Goal: Transaction & Acquisition: Purchase product/service

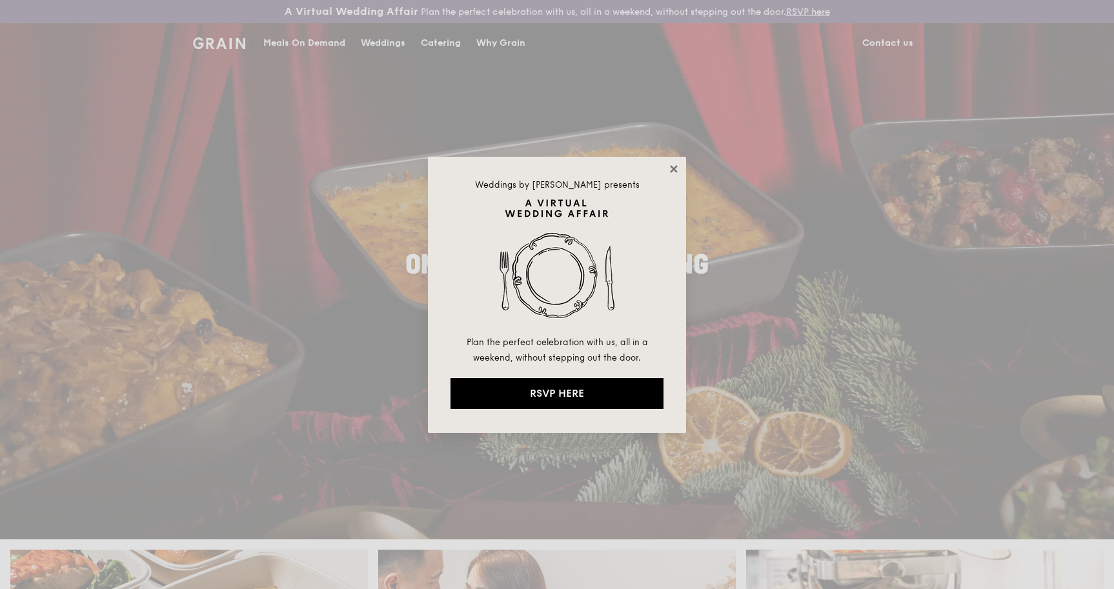
click at [675, 172] on icon at bounding box center [674, 169] width 12 height 12
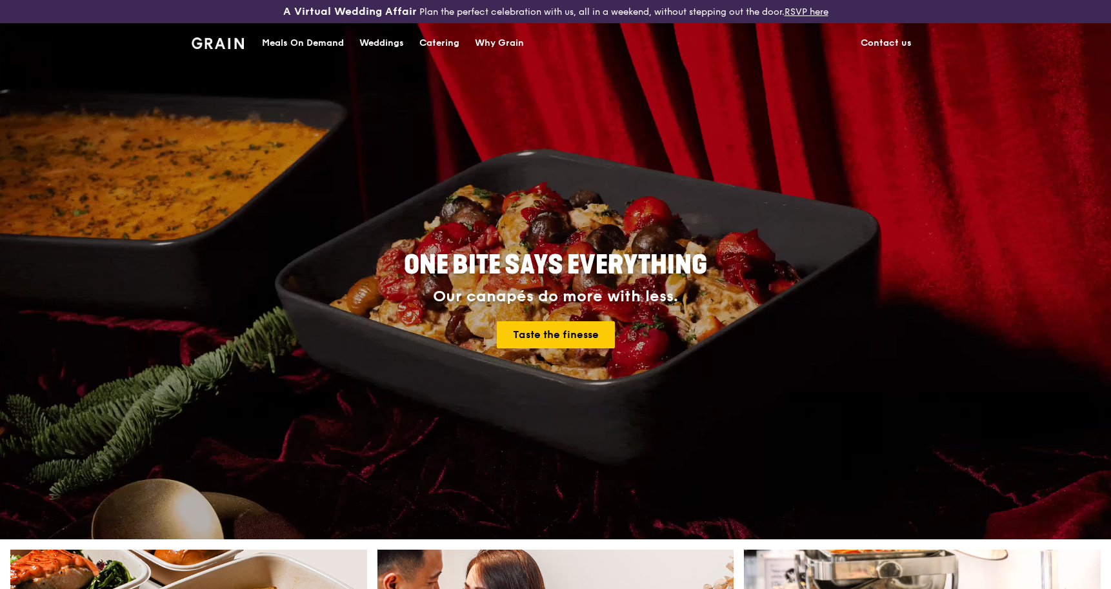
click at [448, 43] on div "Catering" at bounding box center [440, 43] width 40 height 39
click at [440, 39] on div "Catering" at bounding box center [440, 43] width 40 height 39
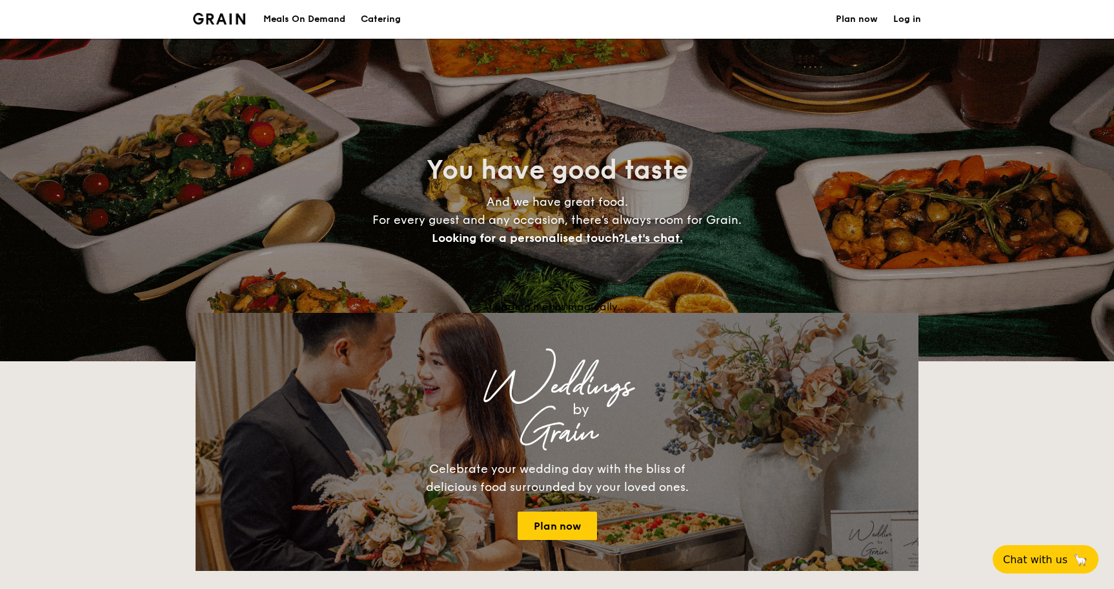
select select
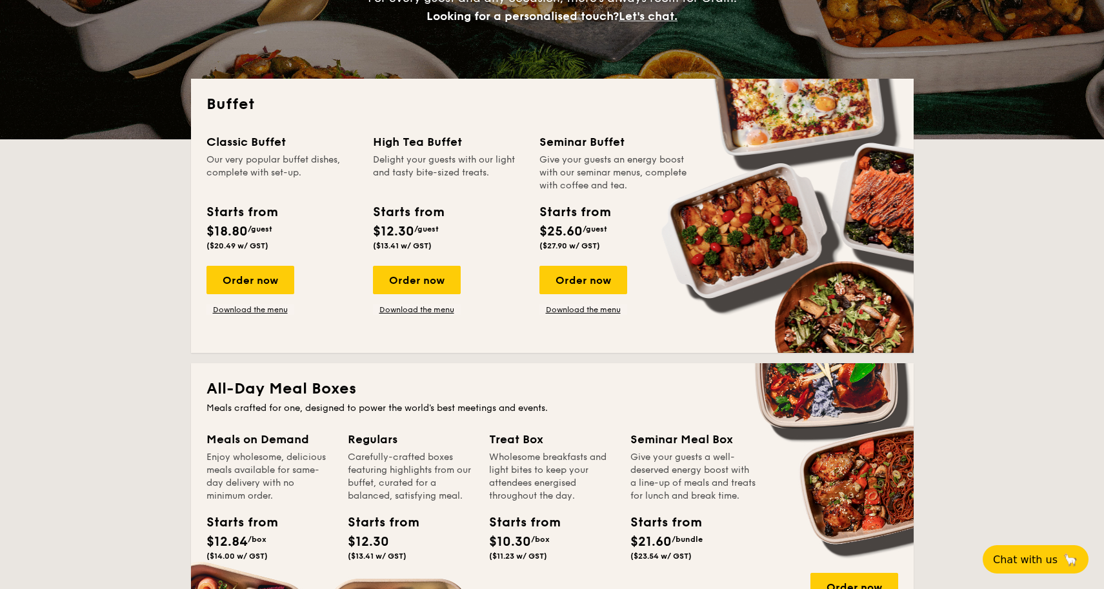
scroll to position [258, 0]
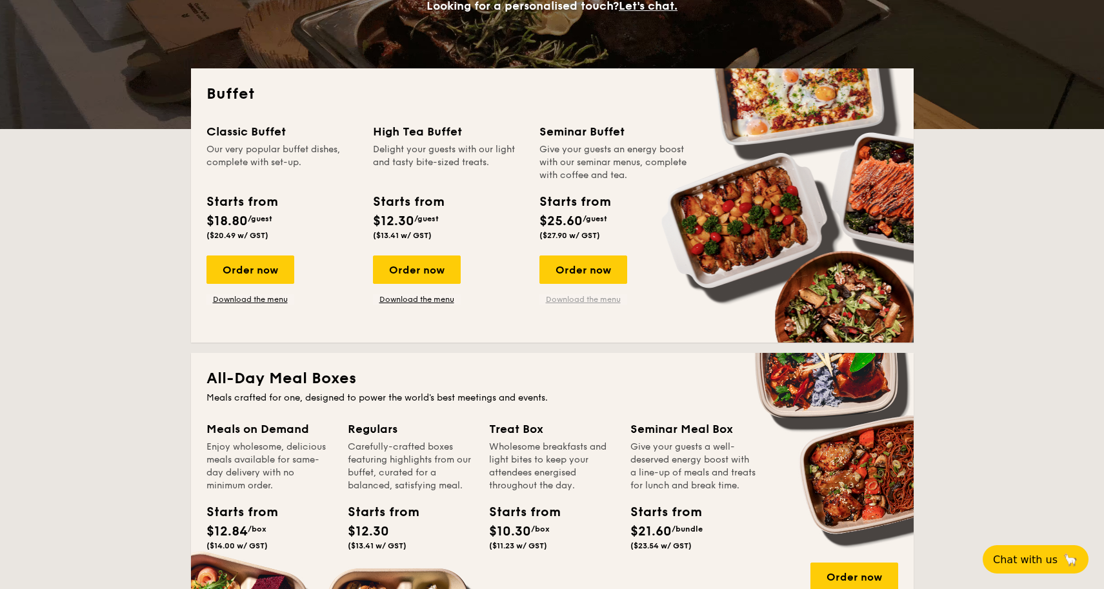
click at [617, 296] on link "Download the menu" at bounding box center [584, 299] width 88 height 10
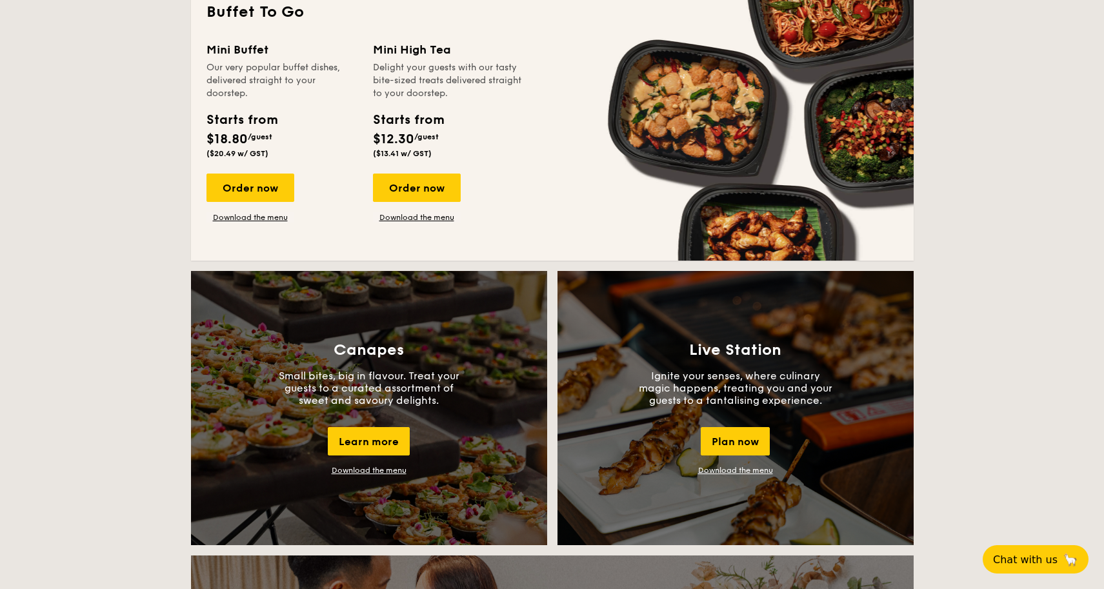
scroll to position [904, 0]
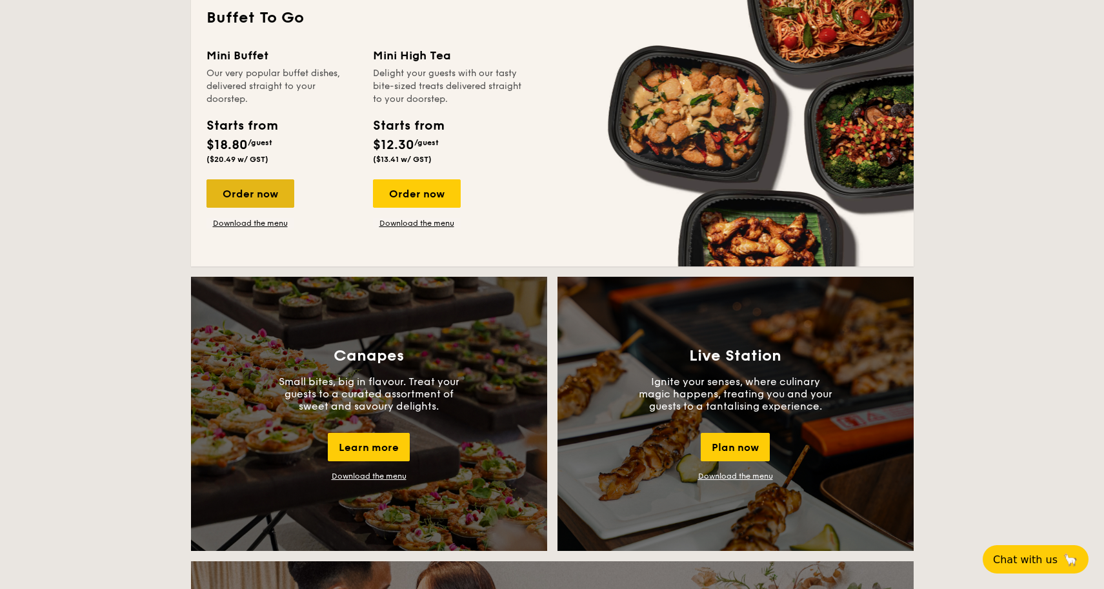
click at [270, 202] on div "Order now" at bounding box center [251, 193] width 88 height 28
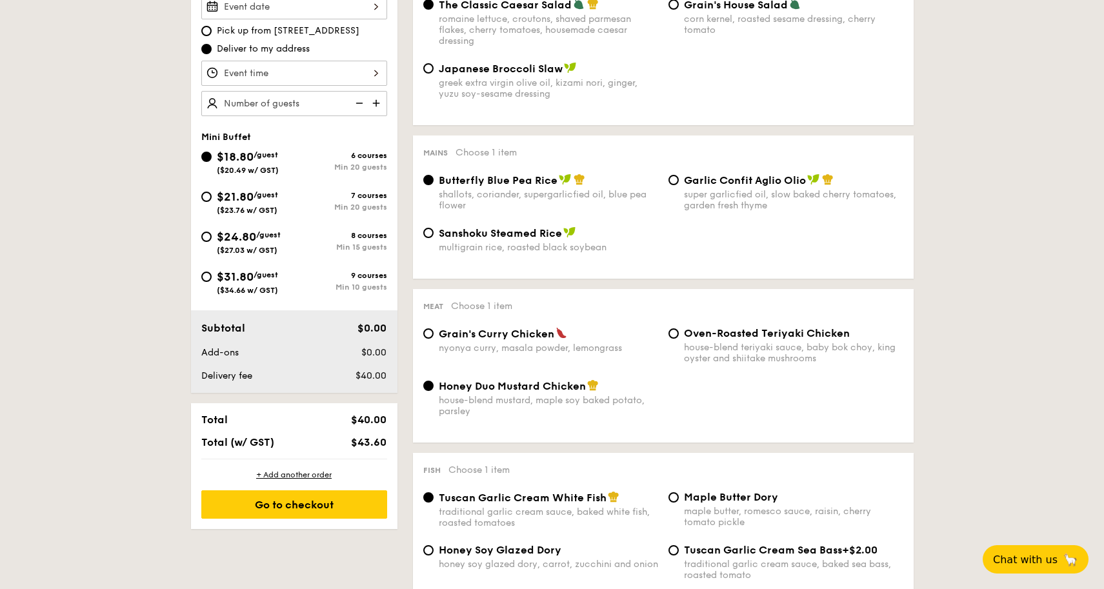
scroll to position [452, 0]
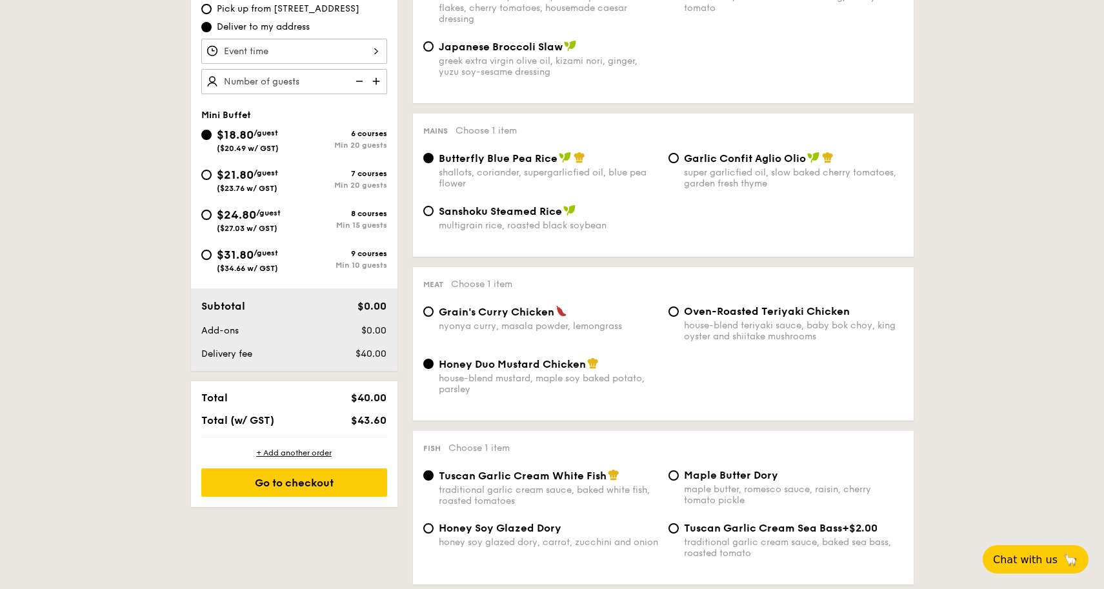
select select
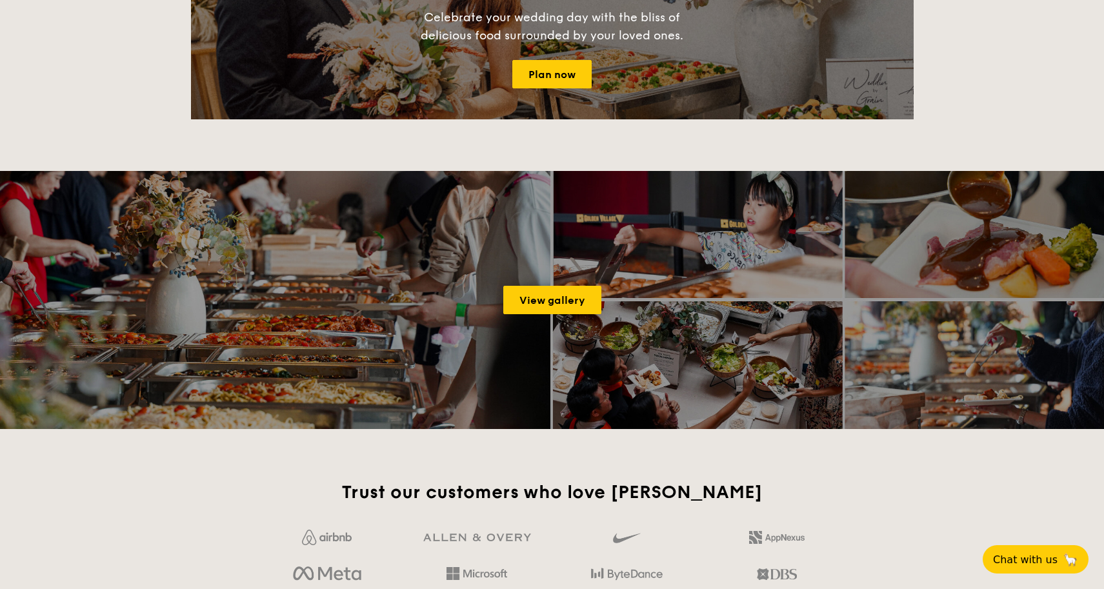
scroll to position [2056, 0]
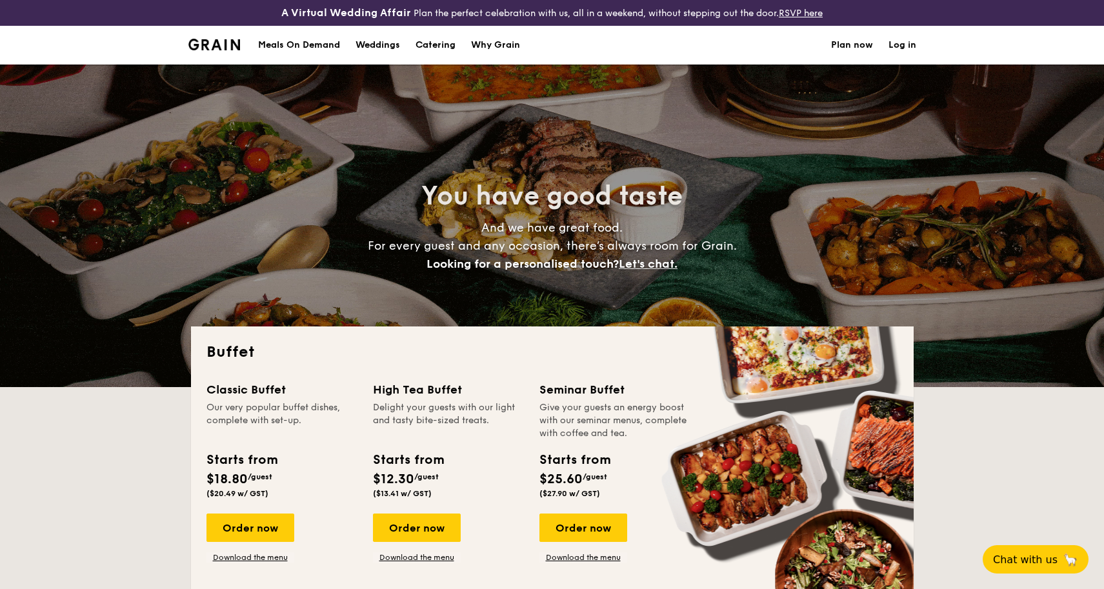
select select
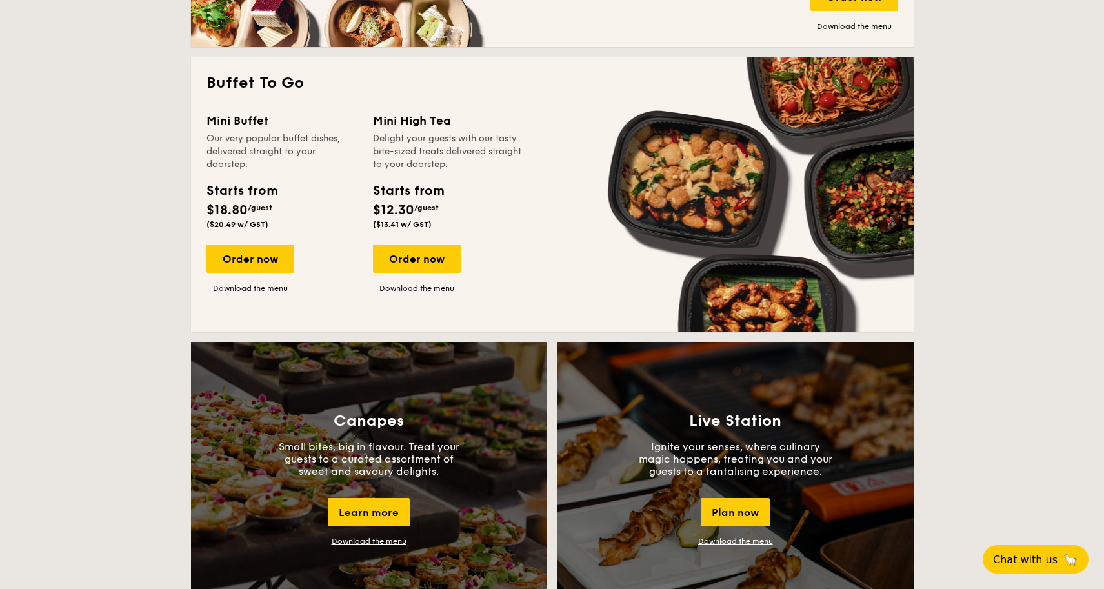
scroll to position [839, 0]
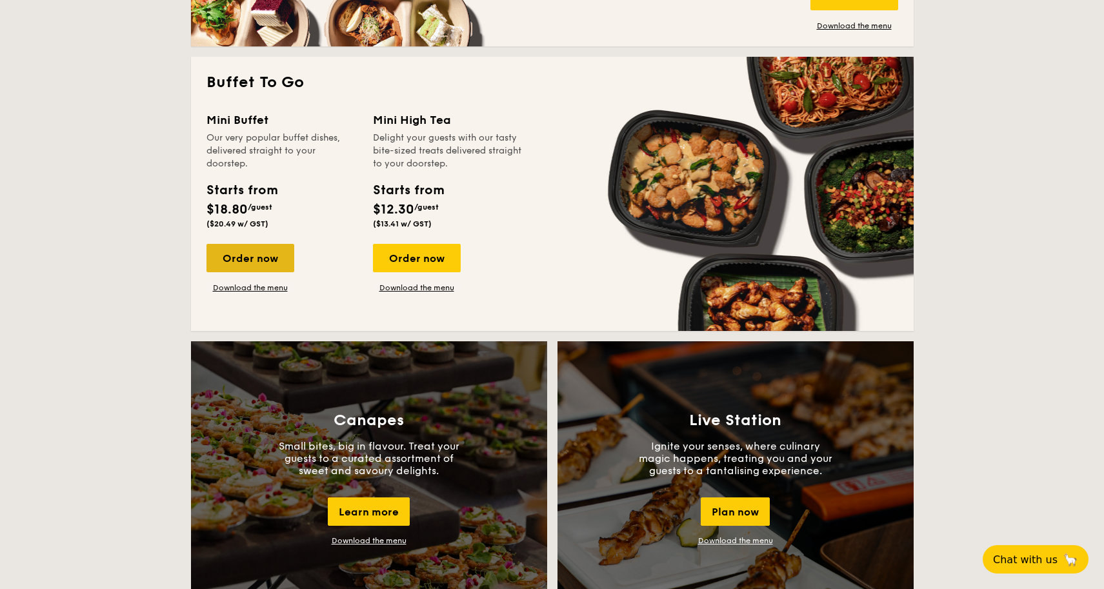
click at [243, 267] on div "Order now" at bounding box center [251, 258] width 88 height 28
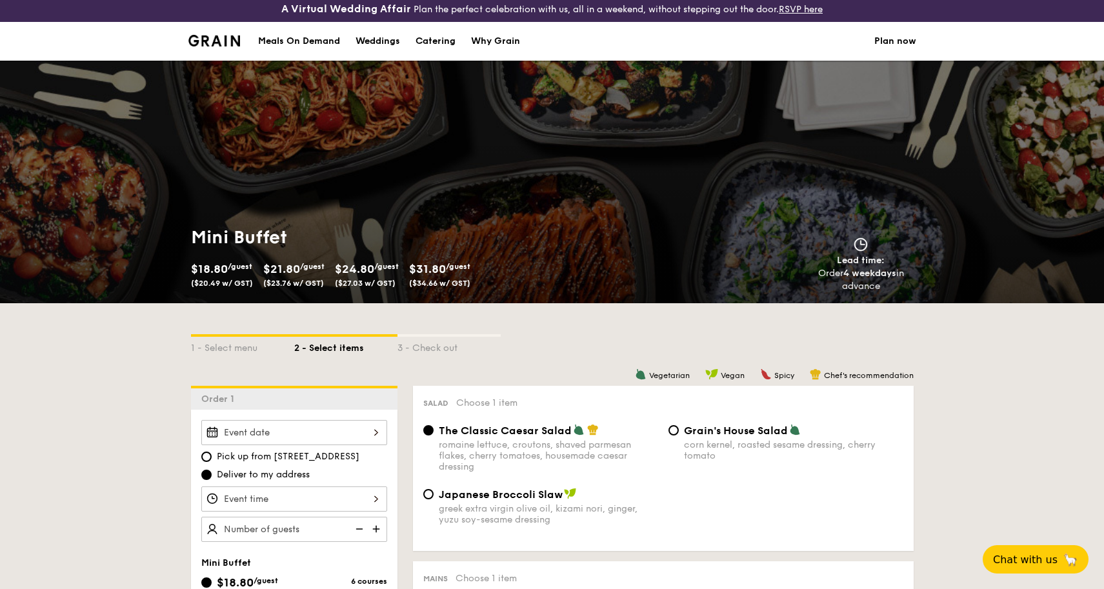
scroll to position [194, 0]
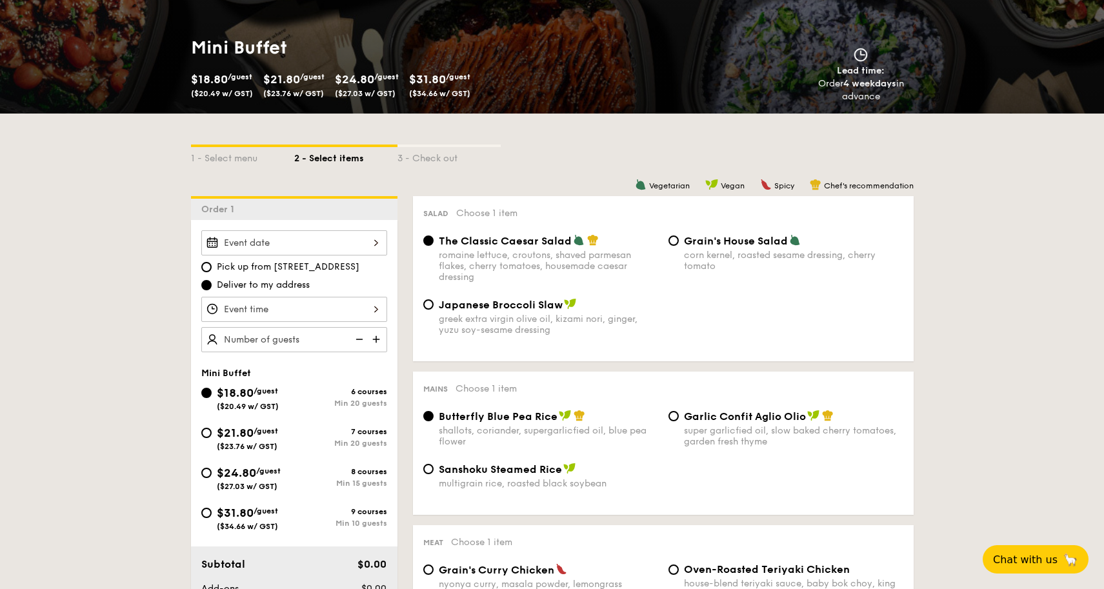
click at [268, 516] on div "$31.80 /guest ($34.66 w/ GST)" at bounding box center [247, 517] width 61 height 27
click at [212, 516] on input "$31.80 /guest ($34.66 w/ GST) 9 courses Min 10 guests" at bounding box center [206, 513] width 10 height 10
radio input "true"
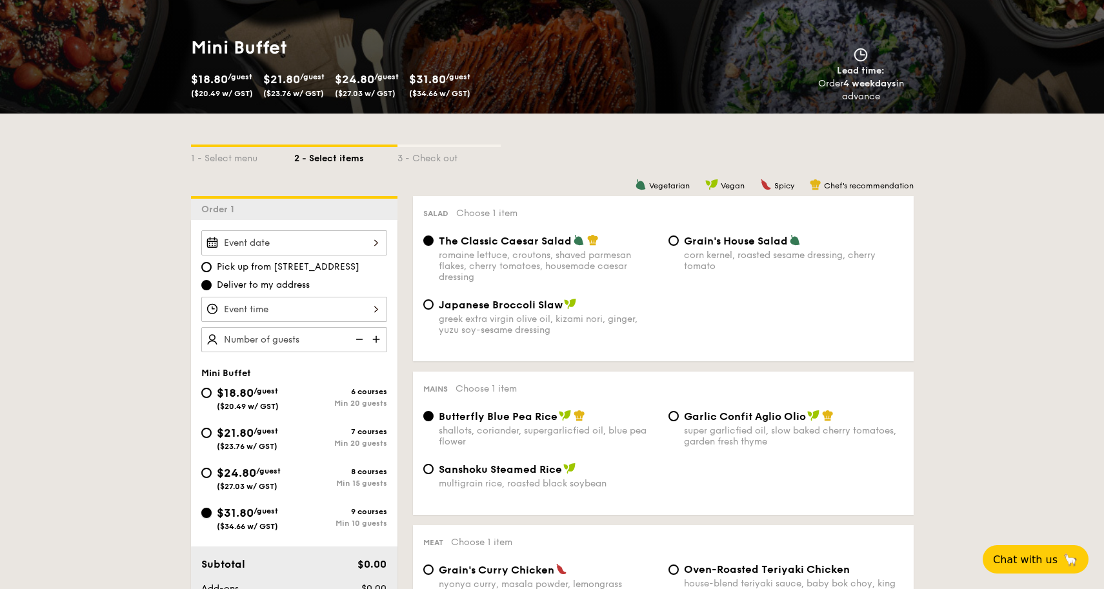
radio input "false"
radio input "true"
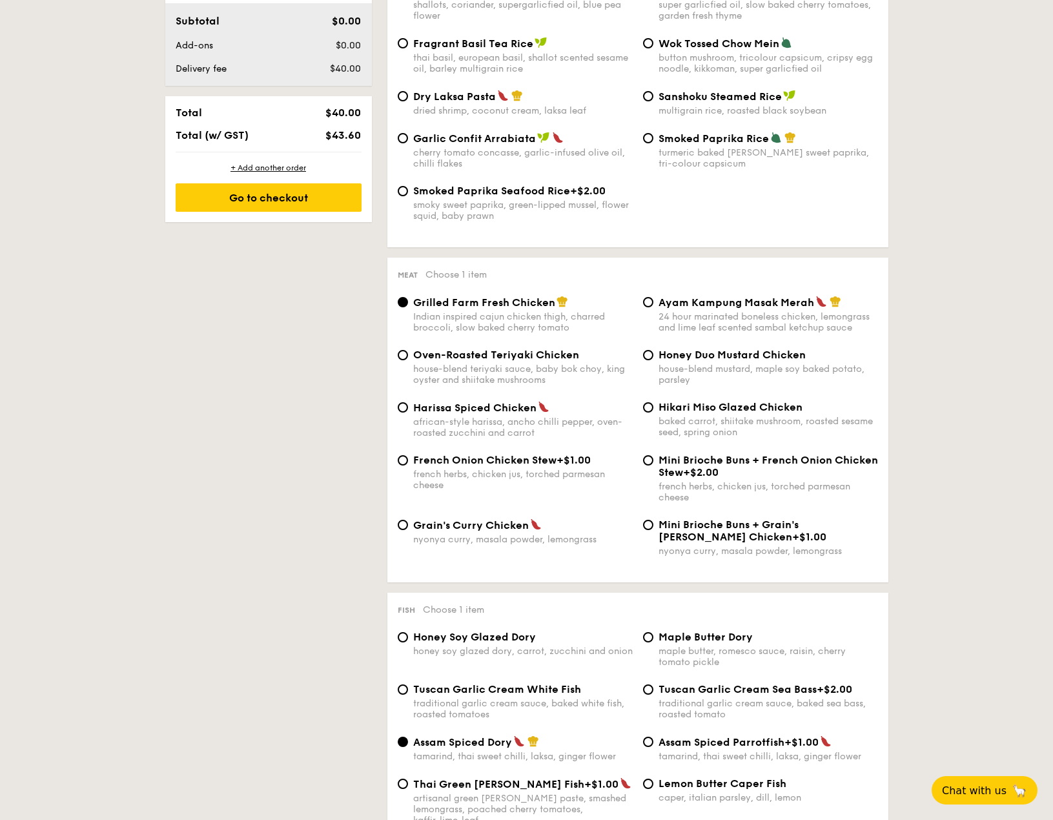
scroll to position [904, 0]
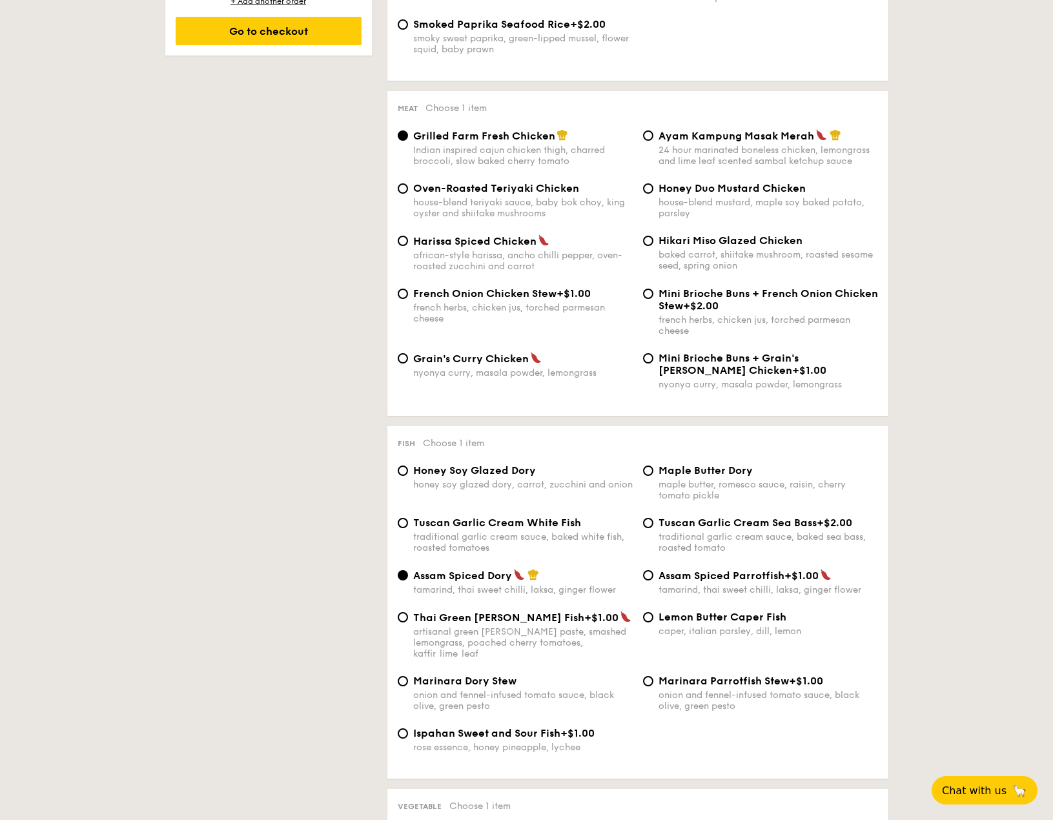
click at [467, 469] on span "Honey Soy Glazed Dory" at bounding box center [474, 470] width 123 height 12
click at [408, 469] on input "Honey Soy Glazed Dory honey soy glazed dory, carrot, zucchini and onion" at bounding box center [403, 470] width 10 height 10
radio input "true"
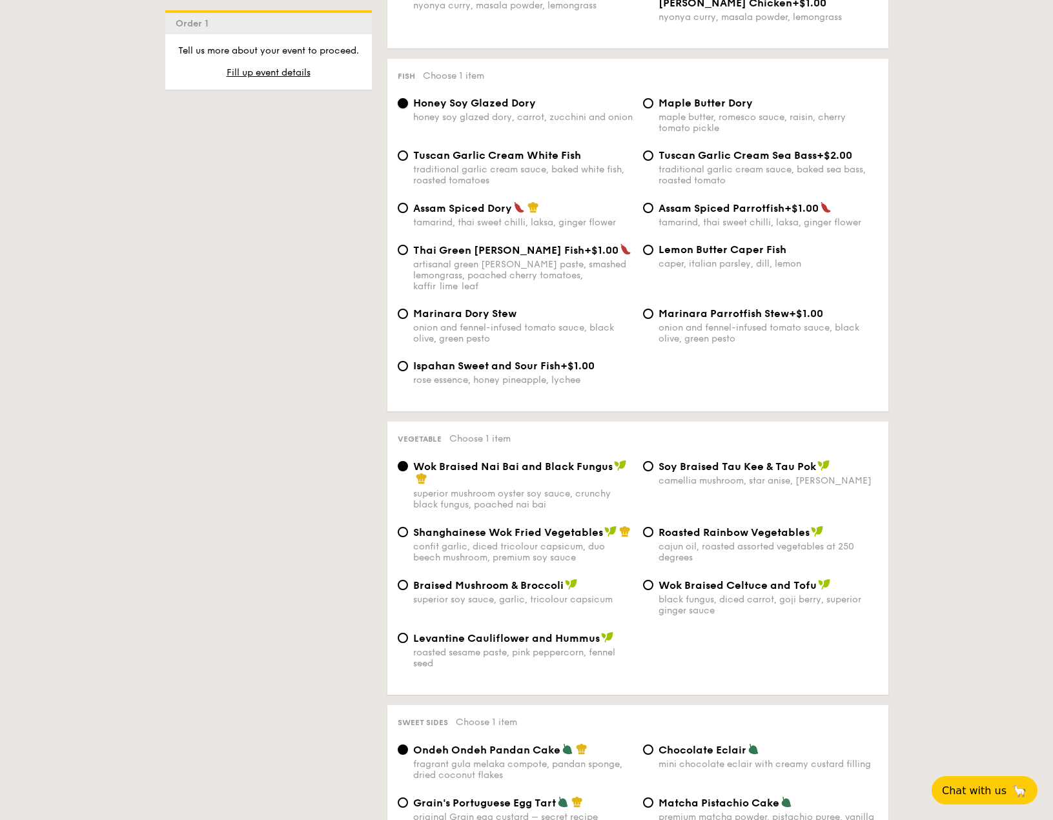
scroll to position [1291, 0]
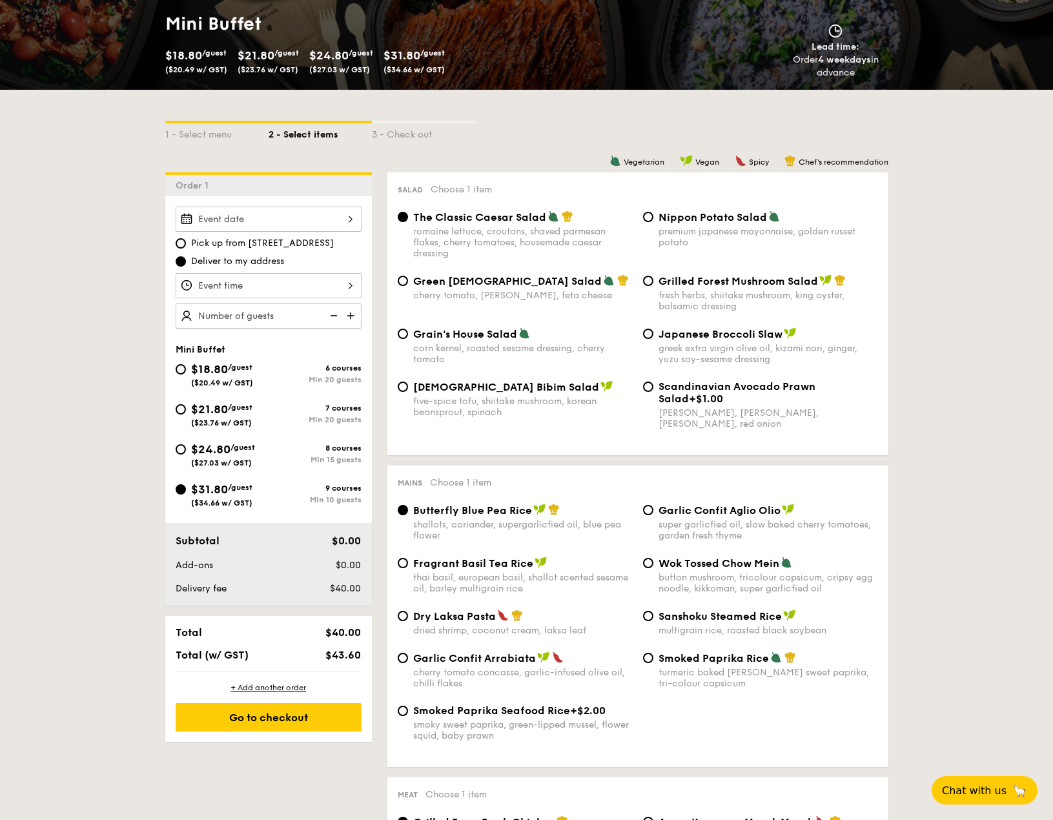
scroll to position [194, 0]
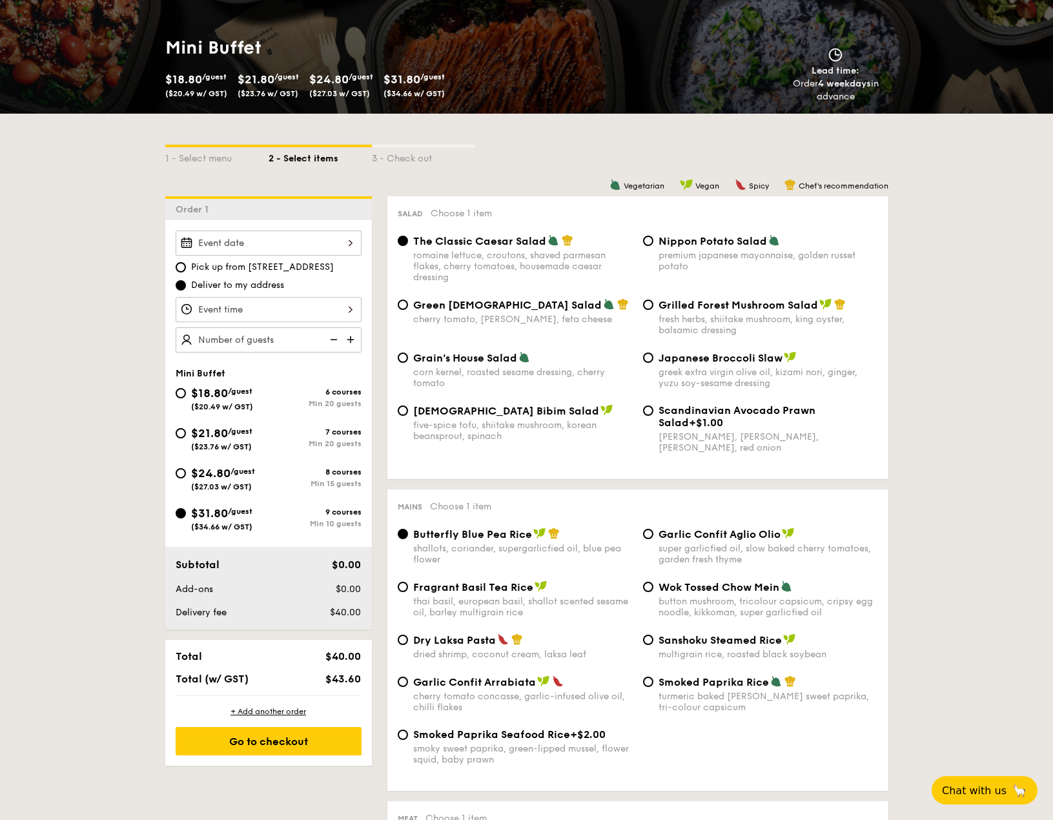
drag, startPoint x: 483, startPoint y: 301, endPoint x: 492, endPoint y: 545, distance: 244.1
click at [483, 301] on span "Green Goddess Salad" at bounding box center [507, 305] width 188 height 12
click at [408, 301] on input "Green Goddess Salad cherry tomato, dill, feta cheese" at bounding box center [403, 304] width 10 height 10
radio input "true"
click at [469, 418] on div "Korean Bibim Salad five-spice tofu, shiitake mushroom, korean beansprout, spina…" at bounding box center [522, 422] width 219 height 37
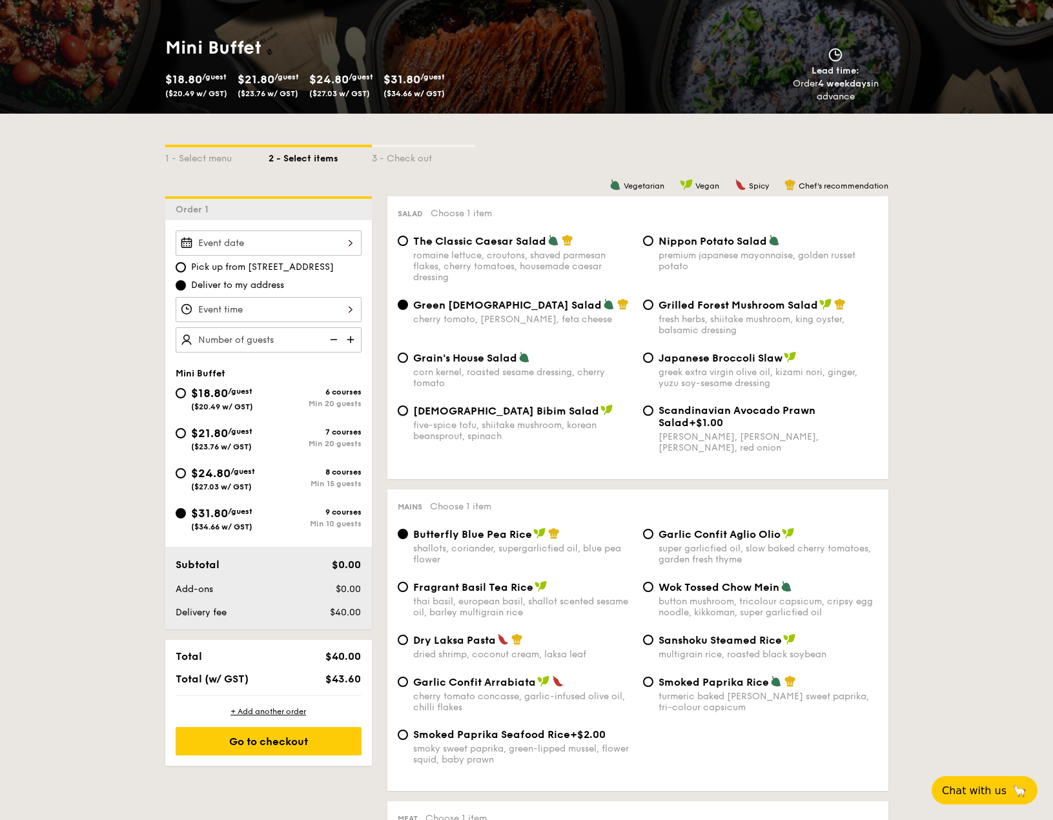
click at [408, 416] on input "Korean Bibim Salad five-spice tofu, shiitake mushroom, korean beansprout, spina…" at bounding box center [403, 410] width 10 height 10
radio input "true"
click at [800, 407] on span "Scandinavian Avocado Prawn Salad" at bounding box center [736, 416] width 157 height 25
click at [653, 407] on input "Scandinavian Avocado Prawn Salad +$1.00 virgin mary dressing, dijon mustard, ar…" at bounding box center [648, 410] width 10 height 10
radio input "true"
